Goal: Check status: Check status

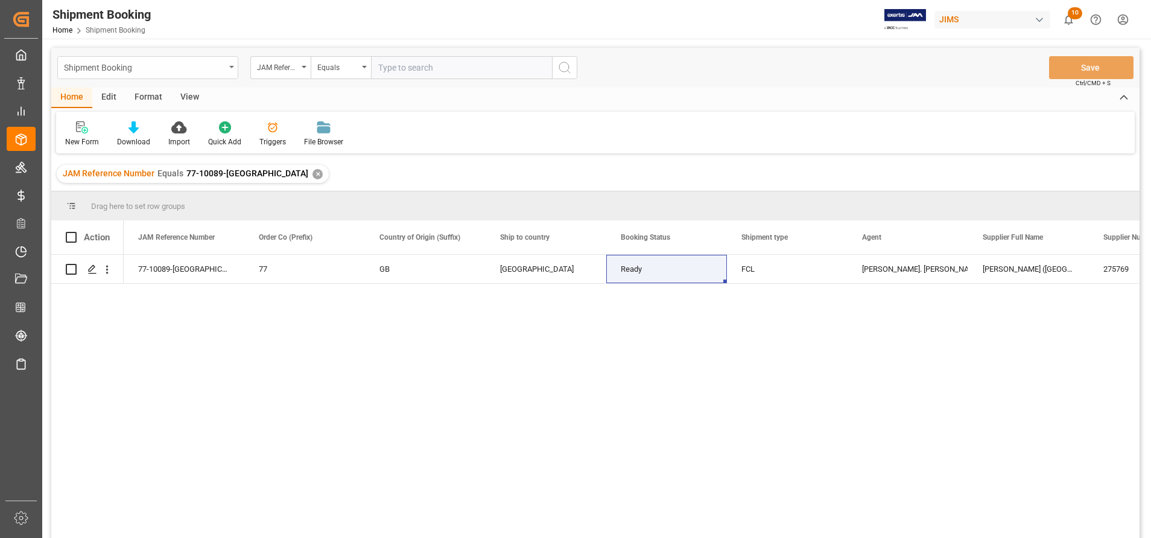
click at [216, 75] on div "Shipment Booking" at bounding box center [147, 67] width 181 height 23
type input "con"
click at [296, 71] on div "JAM Reference Number" at bounding box center [277, 66] width 41 height 14
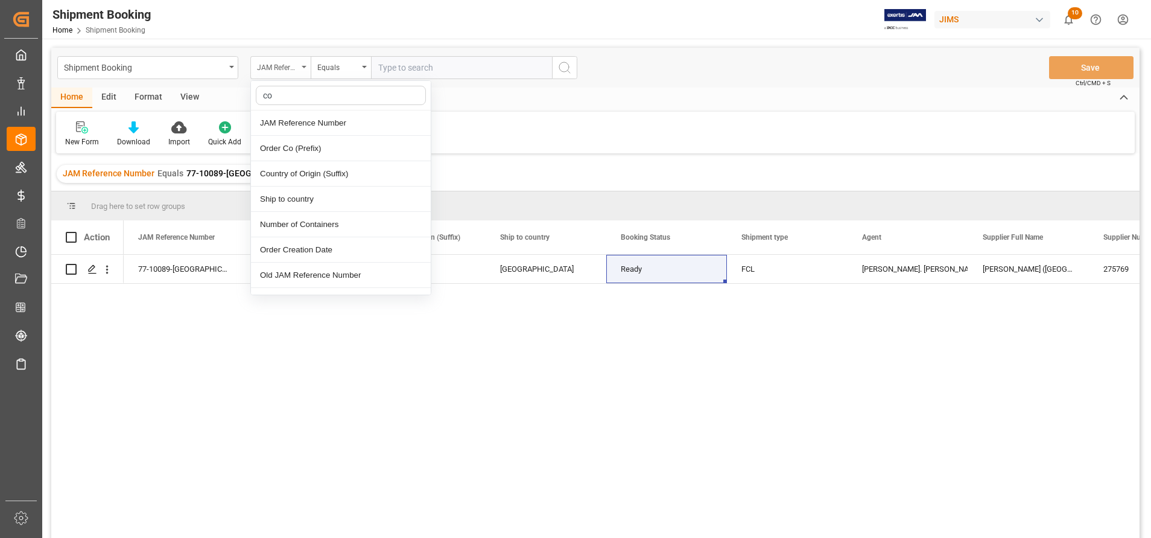
type input "con"
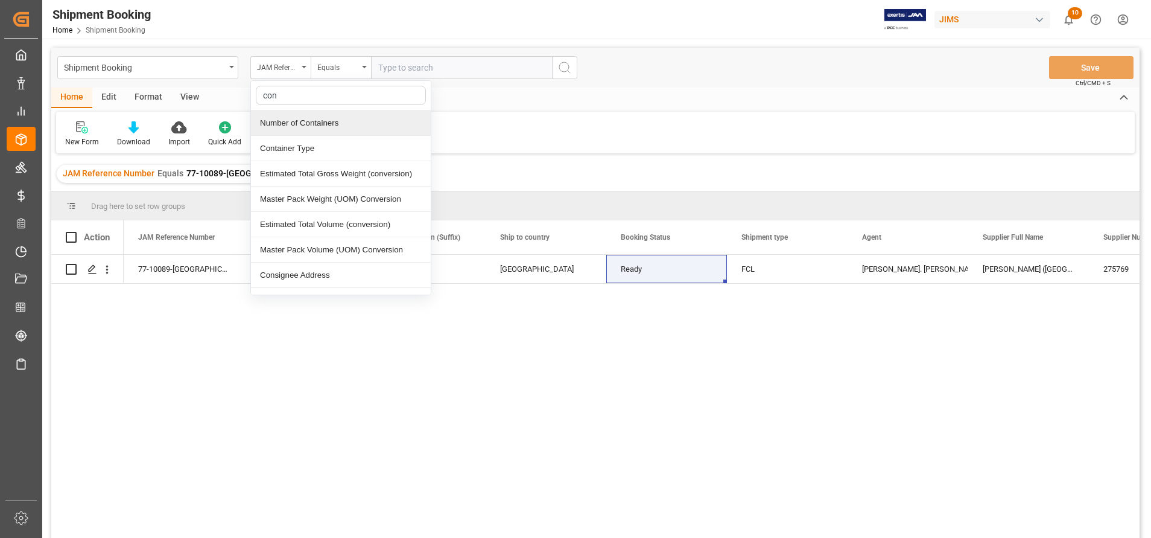
click at [330, 125] on div "Number of Containers" at bounding box center [341, 122] width 180 height 25
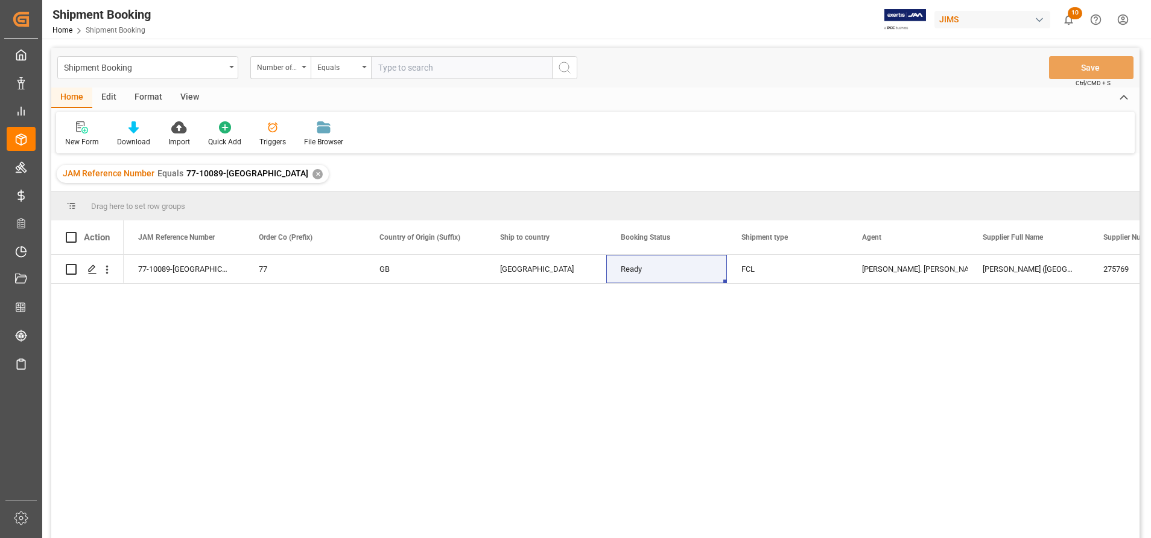
click at [446, 60] on input "number" at bounding box center [461, 67] width 181 height 23
paste input "4374115"
type input "4374115"
click at [270, 67] on div "Number of Containers" at bounding box center [277, 66] width 41 height 14
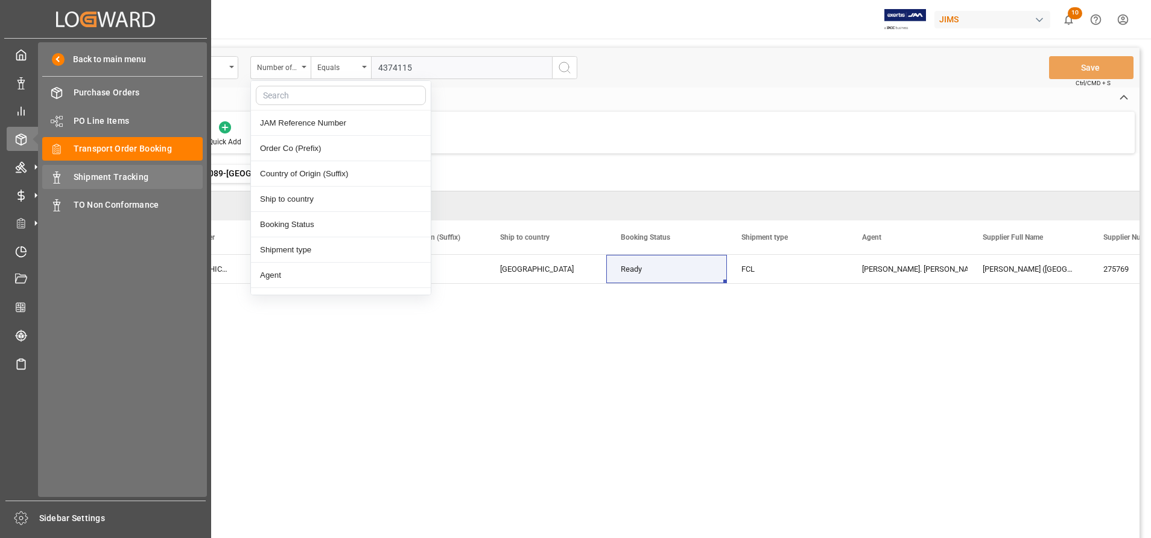
click at [109, 181] on span "Shipment Tracking" at bounding box center [139, 177] width 130 height 13
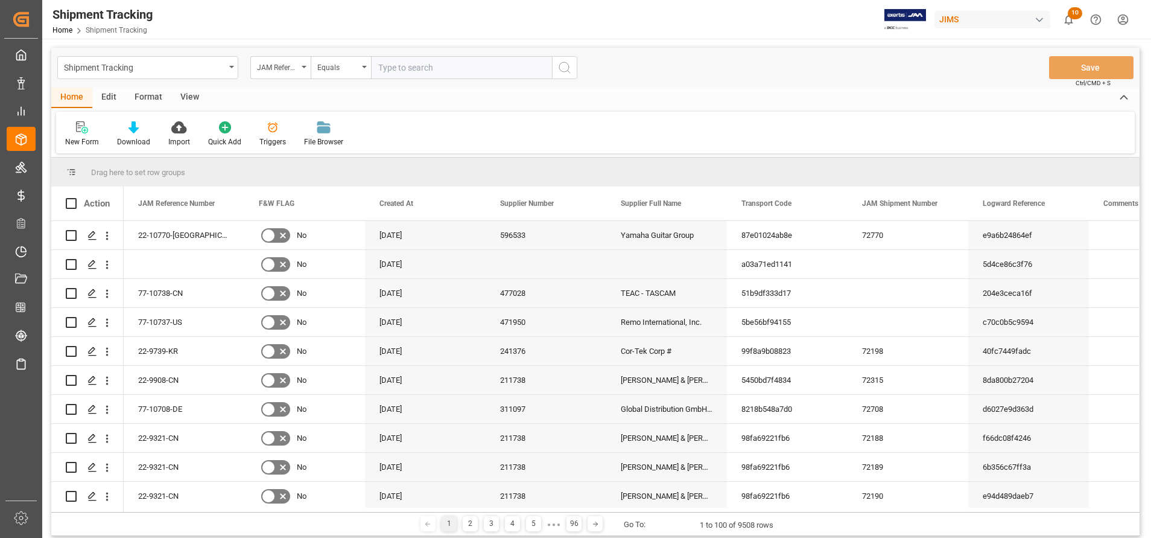
click at [422, 62] on input "text" at bounding box center [461, 67] width 181 height 23
click at [279, 75] on div "JAM Reference Number" at bounding box center [280, 67] width 60 height 23
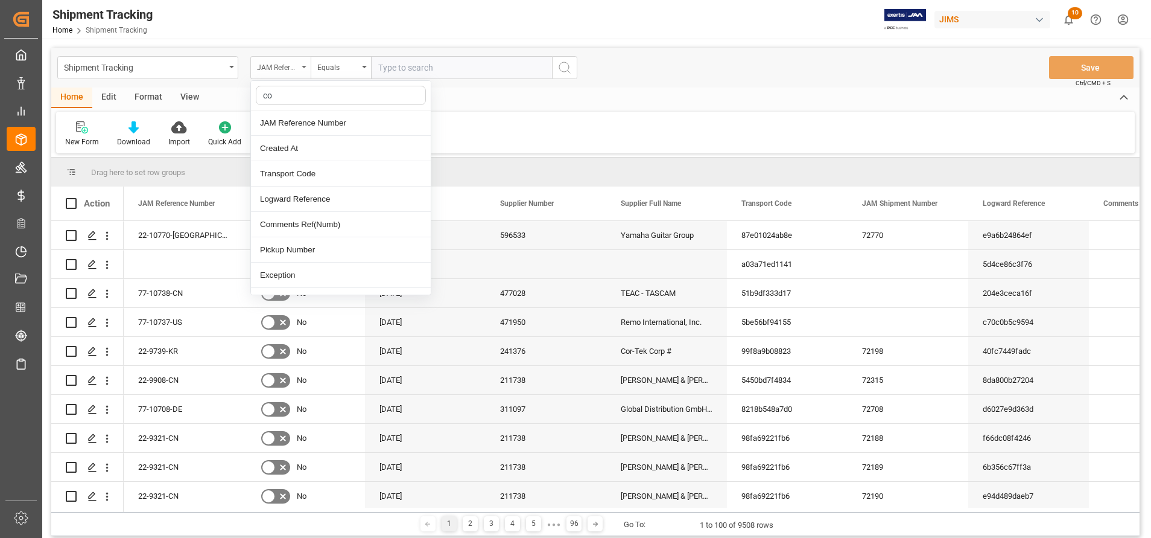
type input "con"
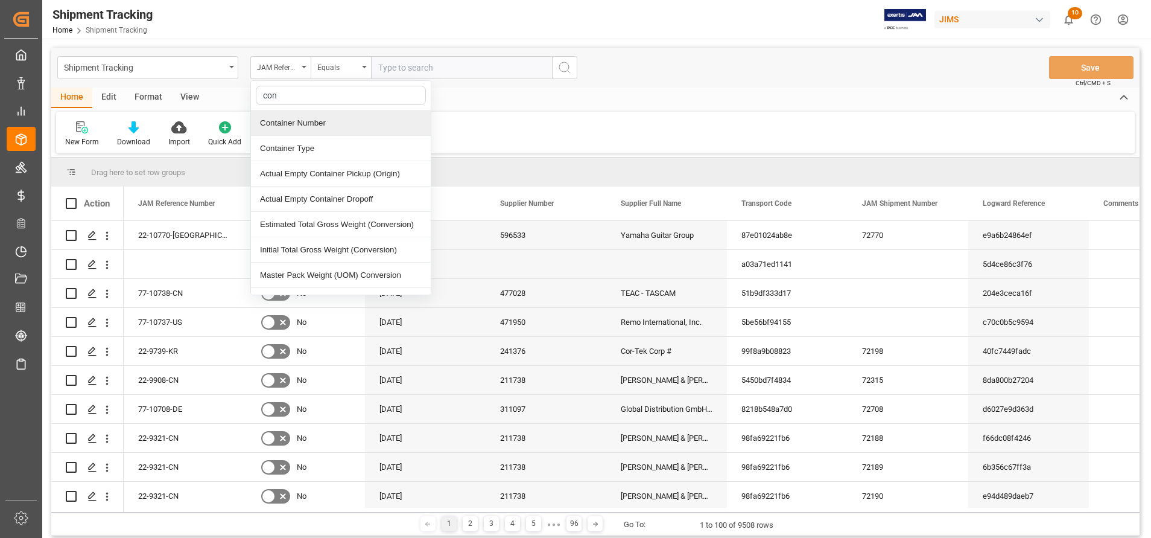
click at [310, 119] on div "Container Number" at bounding box center [341, 122] width 180 height 25
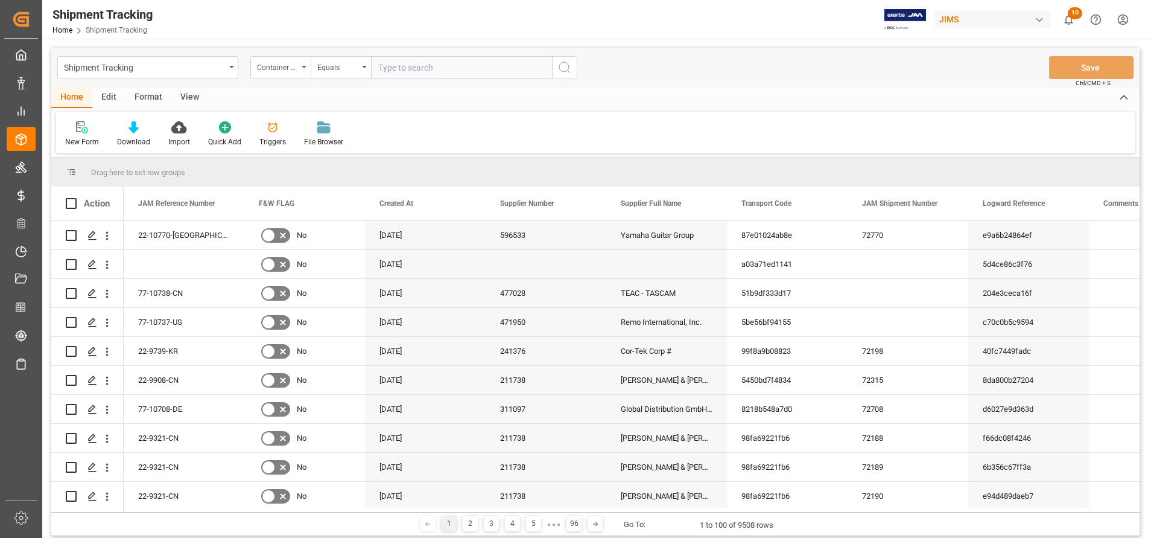
click at [456, 68] on input "text" at bounding box center [461, 67] width 181 height 23
paste input "Tclu4374115"
type input "Tclu4374115"
click at [562, 66] on icon "search button" at bounding box center [565, 67] width 14 height 14
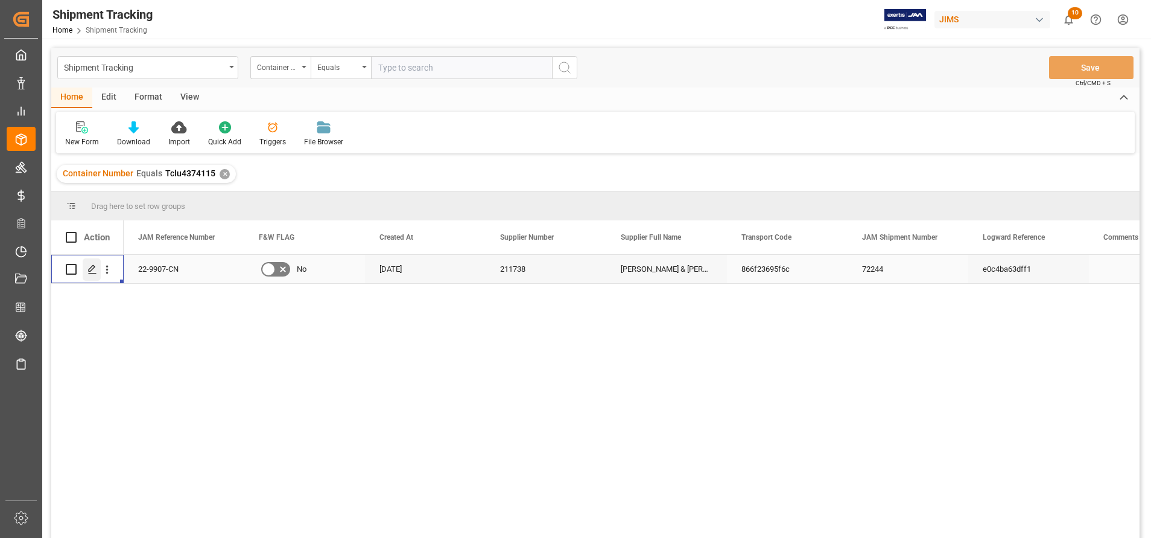
click at [91, 278] on div "Press SPACE to select this row." at bounding box center [92, 269] width 18 height 22
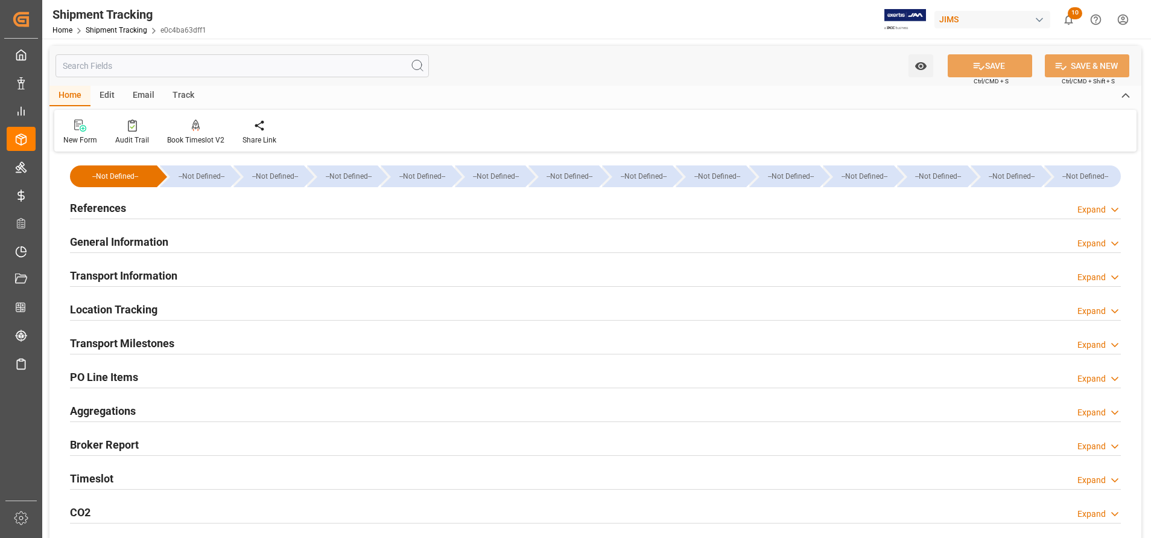
click at [174, 343] on h2 "Transport Milestones" at bounding box center [122, 343] width 104 height 16
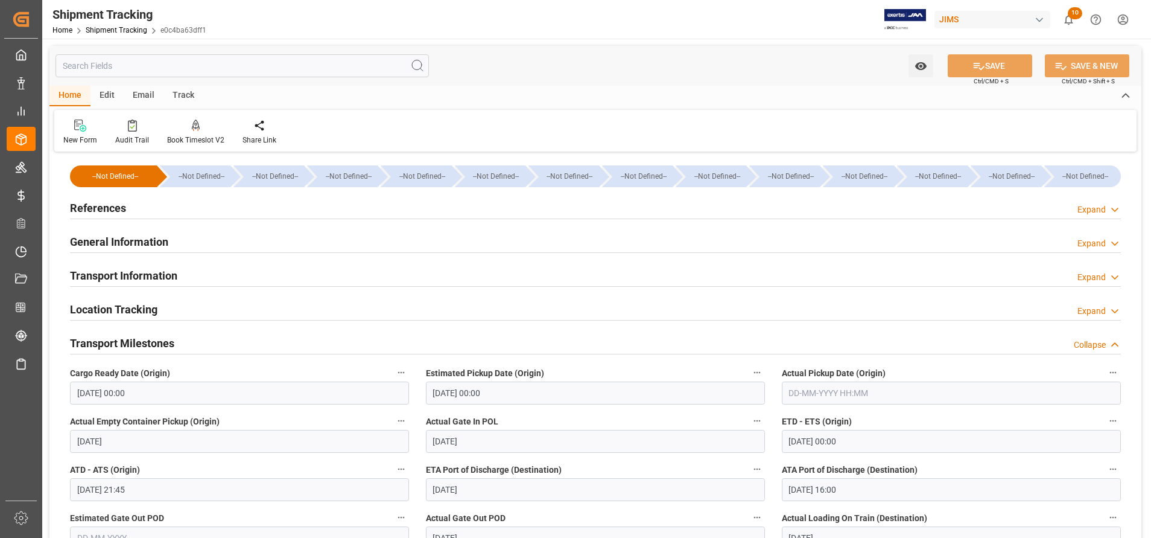
click at [174, 343] on h2 "Transport Milestones" at bounding box center [122, 343] width 104 height 16
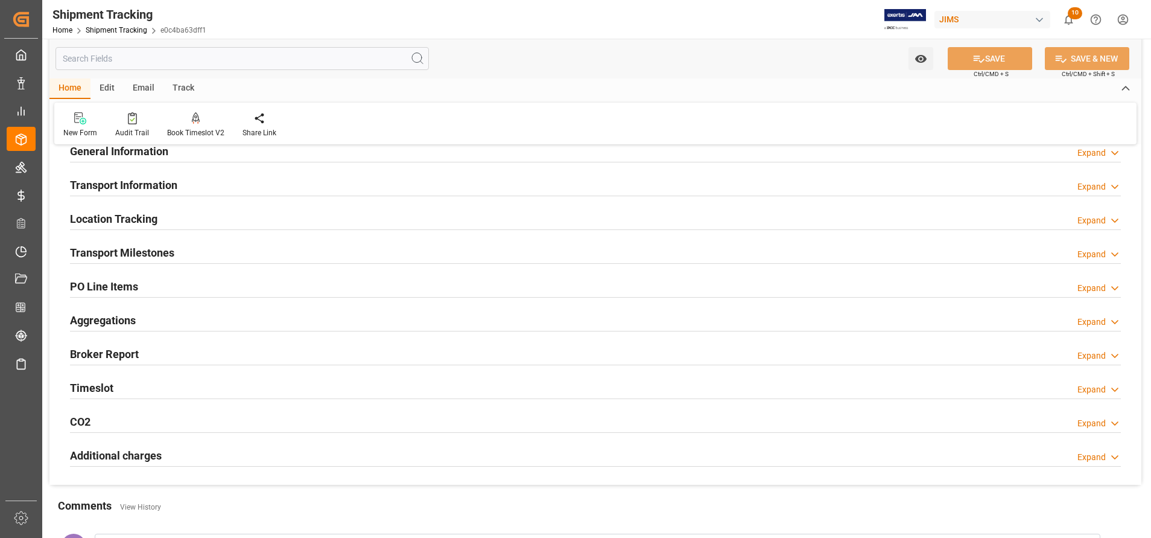
scroll to position [181, 0]
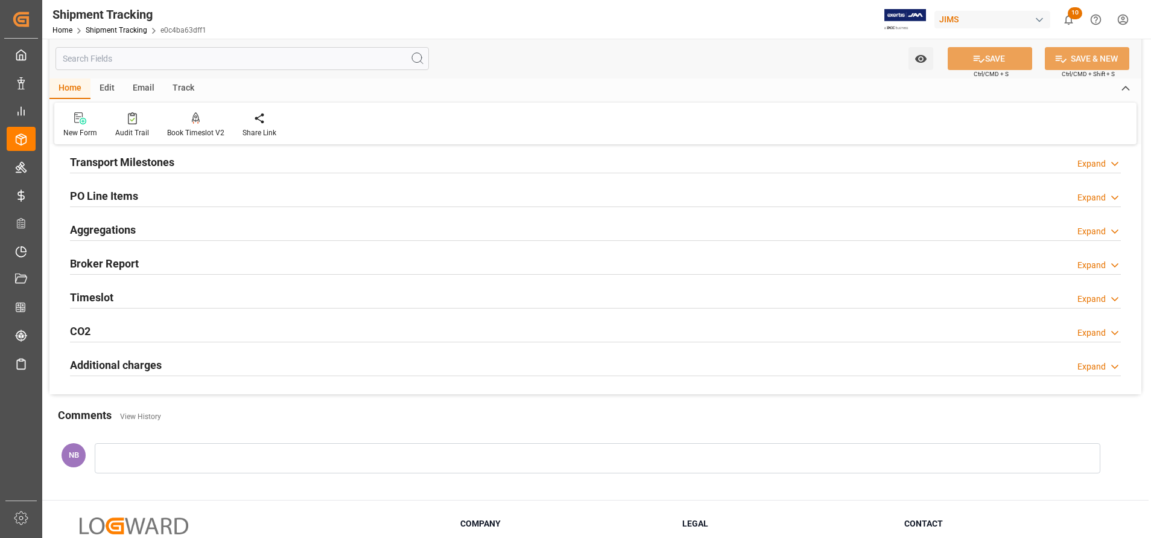
click at [126, 363] on h2 "Additional charges" at bounding box center [116, 365] width 92 height 16
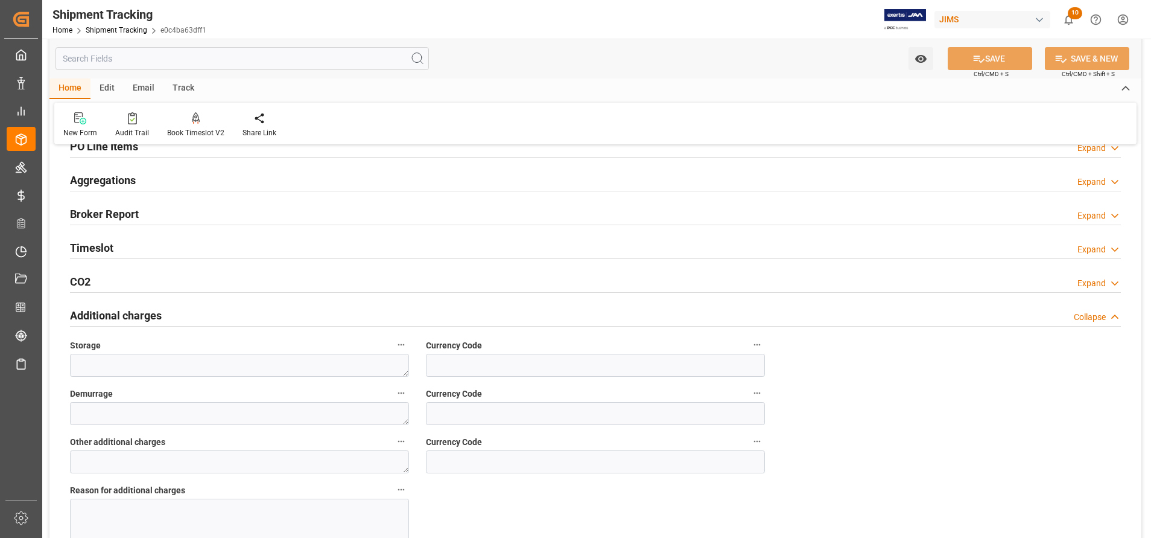
scroll to position [272, 0]
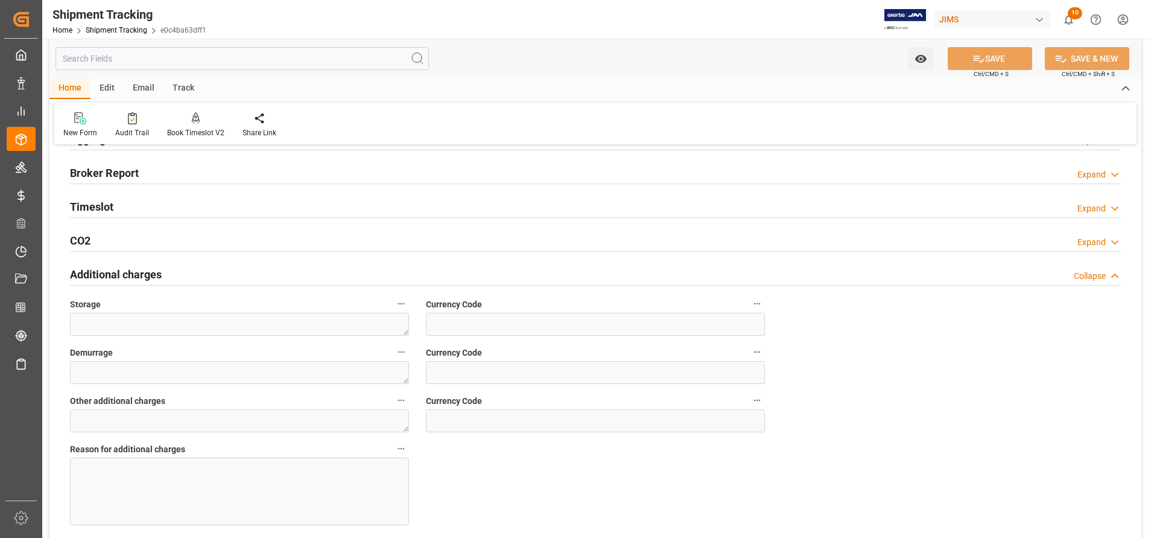
click at [400, 322] on textarea at bounding box center [239, 324] width 339 height 23
click at [367, 326] on textarea at bounding box center [239, 324] width 339 height 23
type textarea "175"
click at [459, 314] on input at bounding box center [595, 324] width 339 height 23
type input "USD"
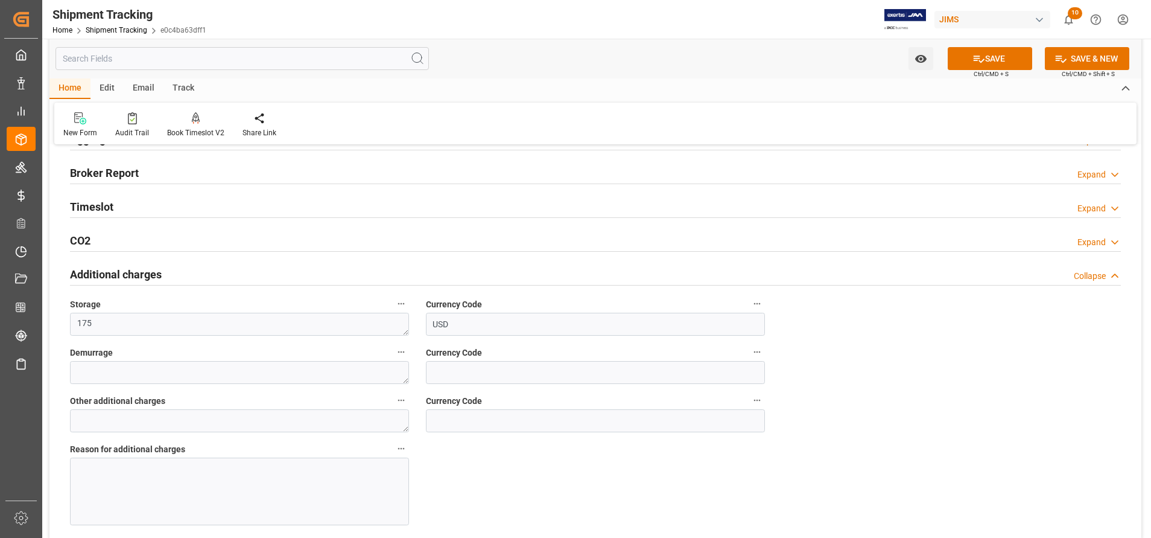
click at [287, 481] on div at bounding box center [239, 491] width 339 height 68
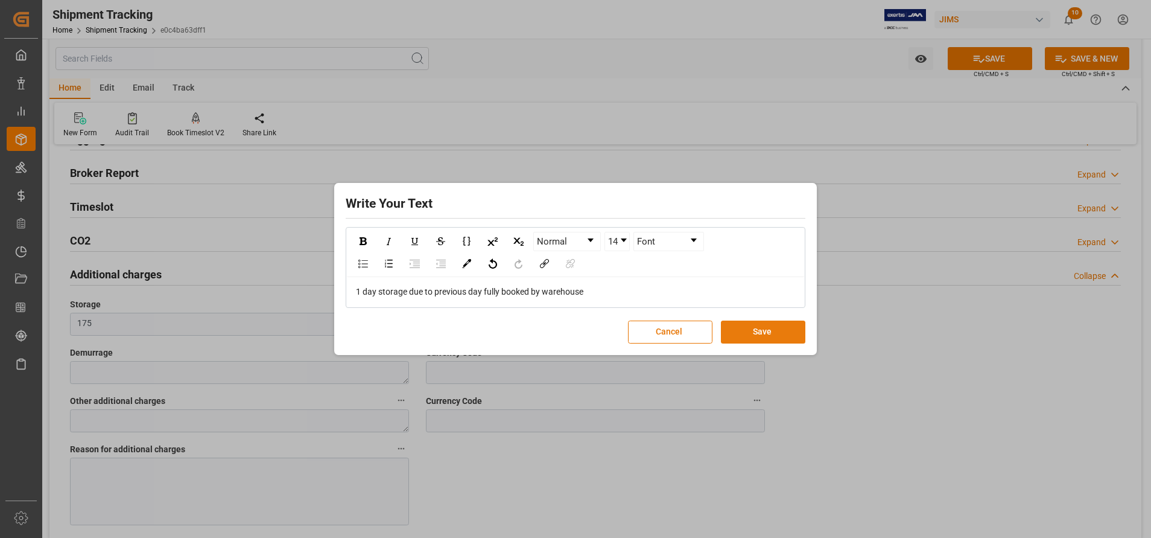
click at [748, 336] on button "Save" at bounding box center [763, 331] width 84 height 23
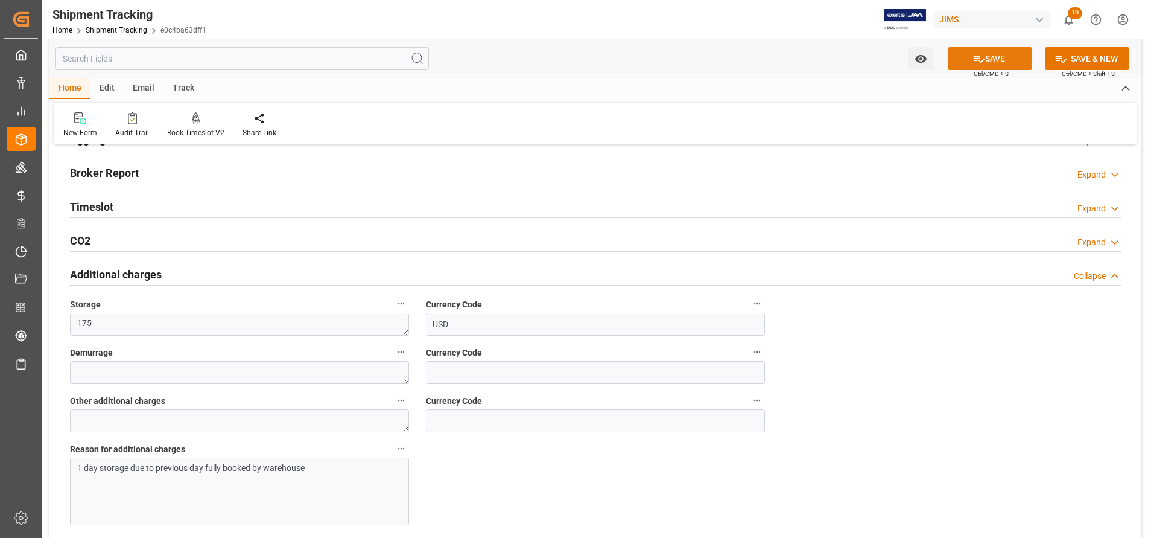
click at [979, 59] on icon at bounding box center [979, 59] width 13 height 13
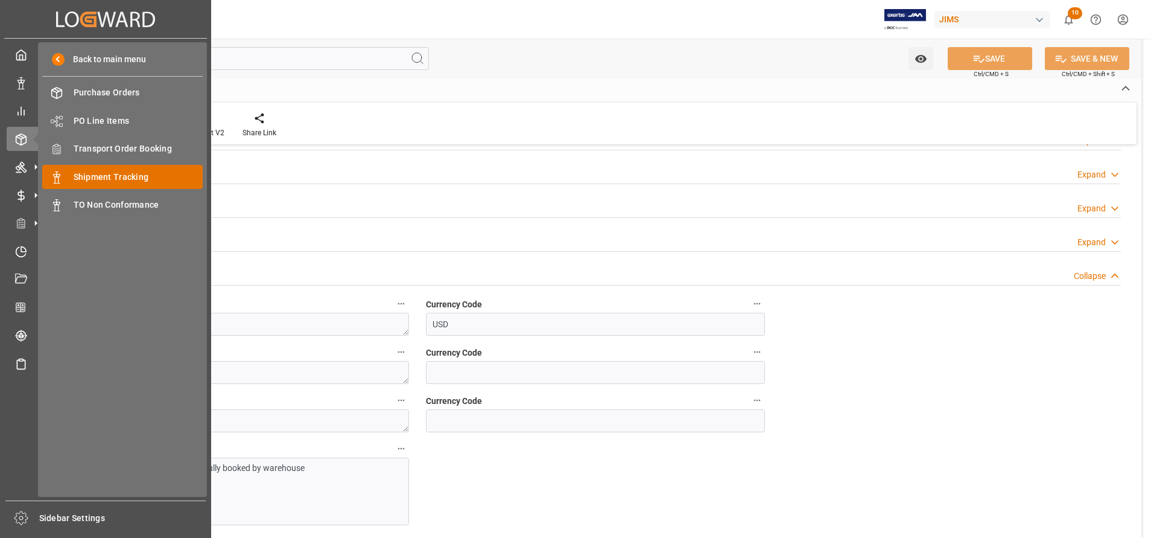
click at [83, 173] on span "Shipment Tracking" at bounding box center [139, 177] width 130 height 13
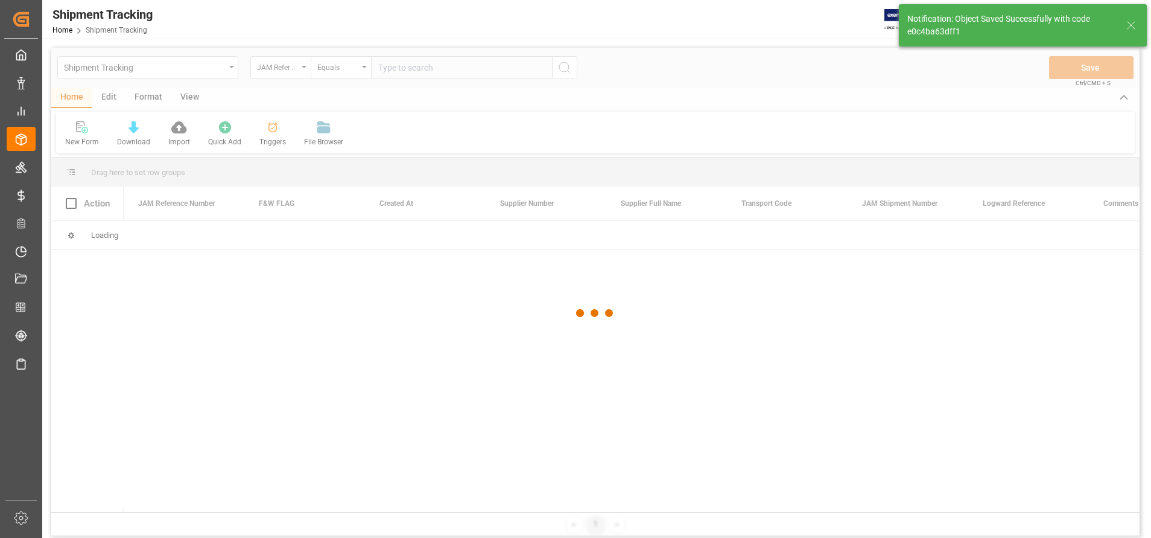
click at [489, 69] on div at bounding box center [595, 313] width 1089 height 530
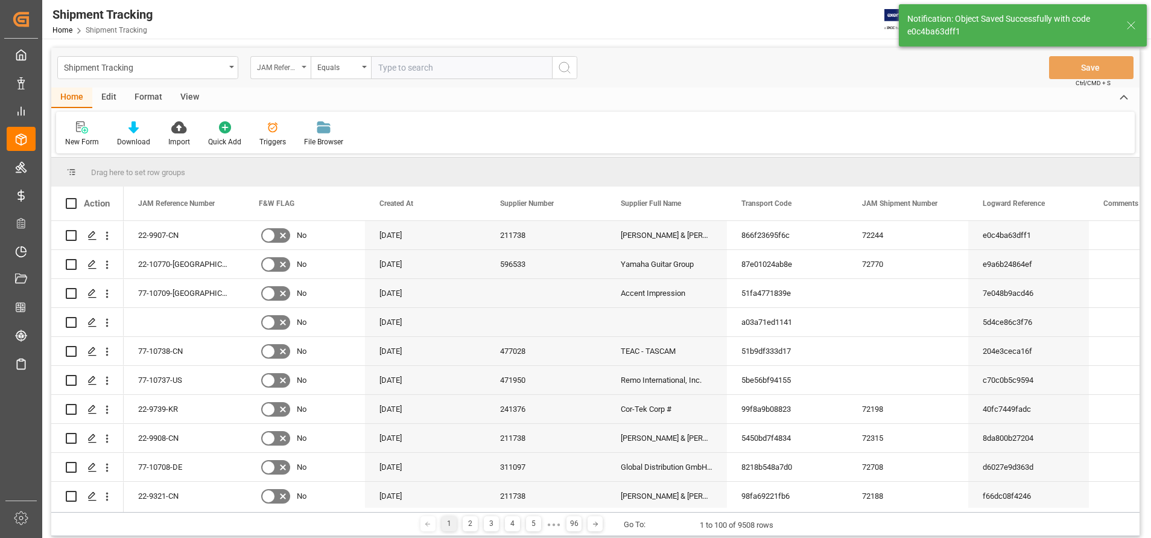
click at [275, 71] on div "JAM Reference Number" at bounding box center [277, 66] width 41 height 14
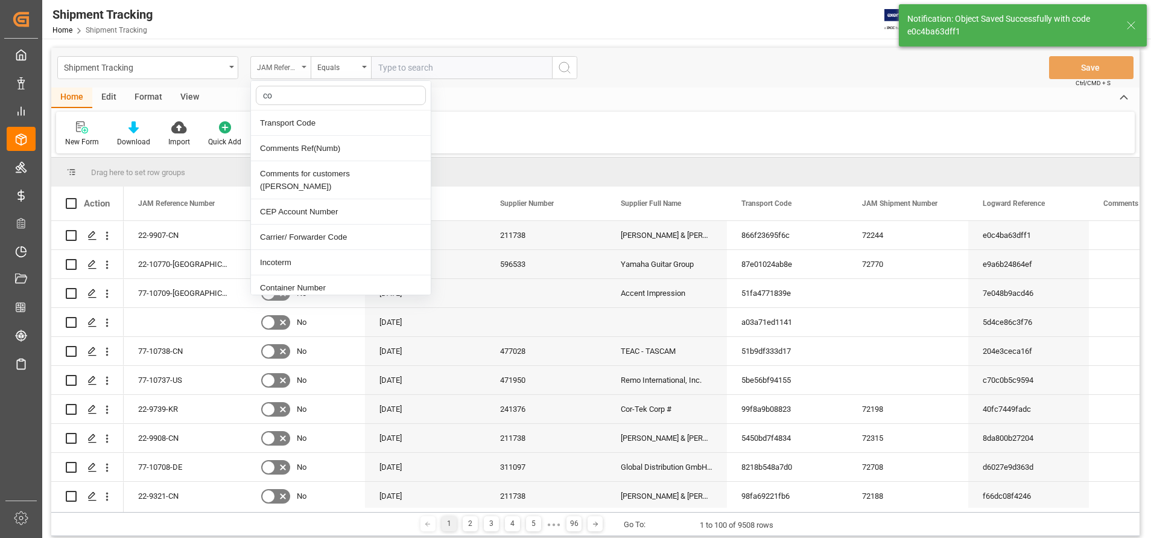
type input "con"
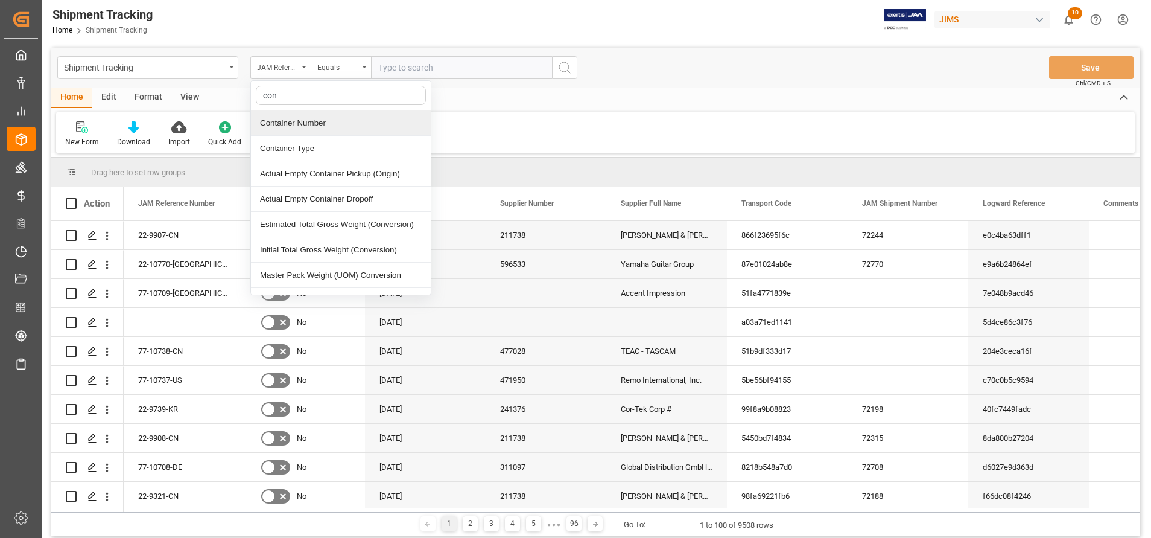
click at [331, 121] on div "Container Number" at bounding box center [341, 122] width 180 height 25
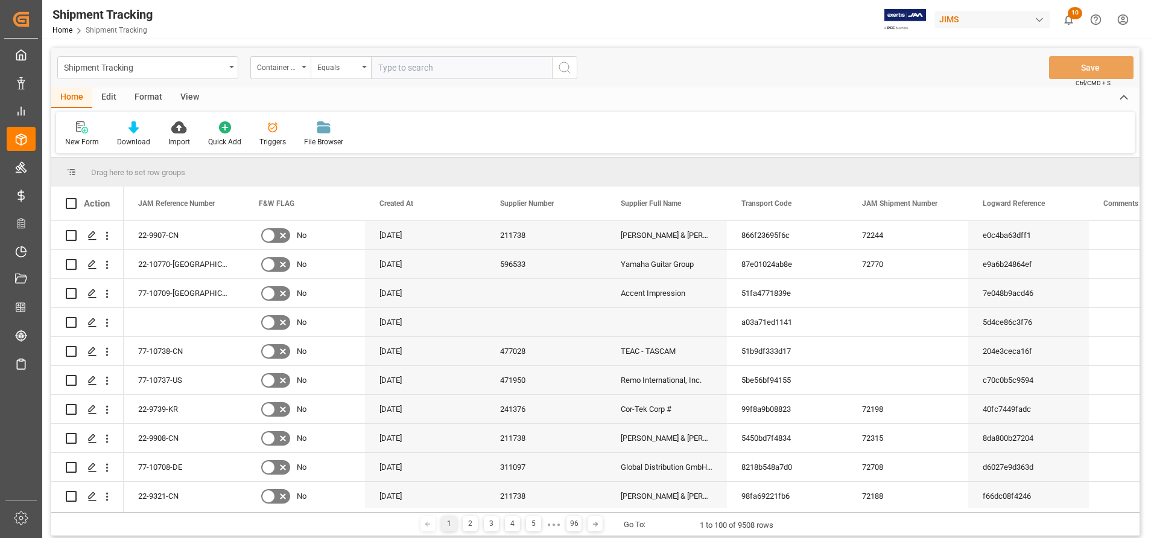
click at [430, 65] on input "text" at bounding box center [461, 67] width 181 height 23
paste input "Fscu4966199"
type input "Fscu4966199"
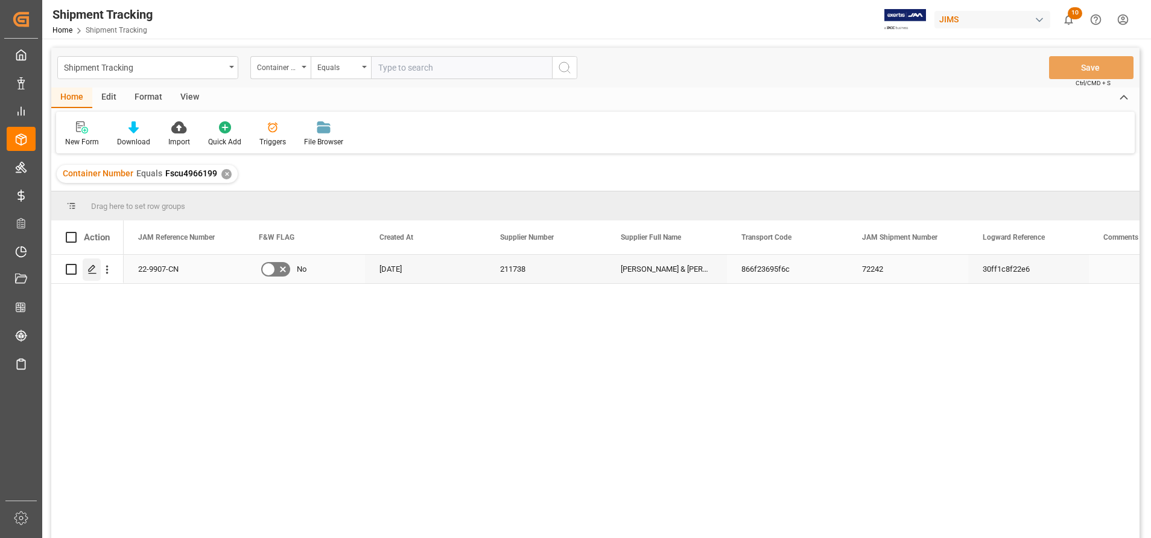
click at [98, 271] on div "Press SPACE to select this row." at bounding box center [92, 269] width 18 height 22
